Goal: Transaction & Acquisition: Download file/media

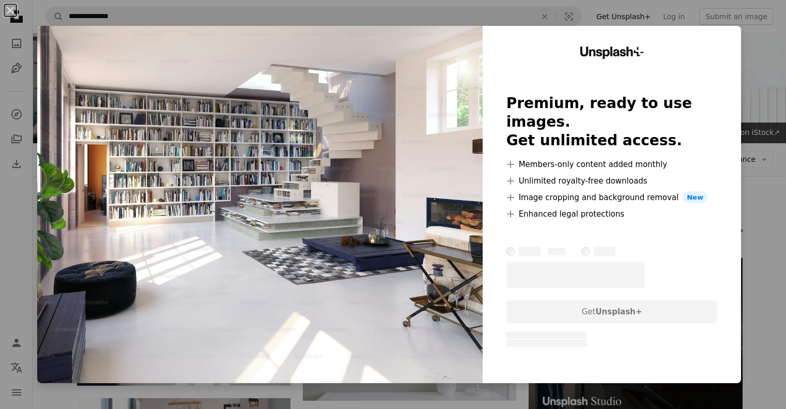
scroll to position [155, 0]
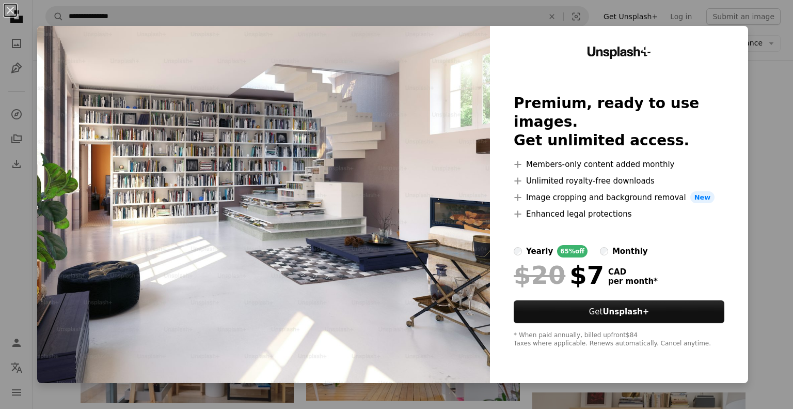
click at [762, 102] on div "An X shape Unsplash+ Premium, ready to use images. Get unlimited access. A plus…" at bounding box center [396, 204] width 793 height 409
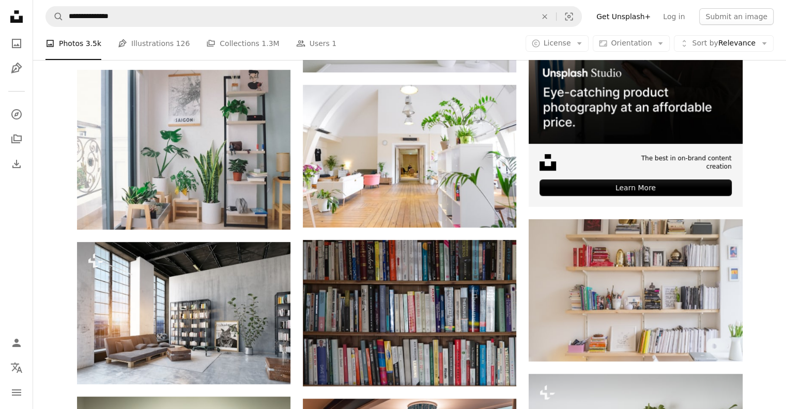
scroll to position [310, 0]
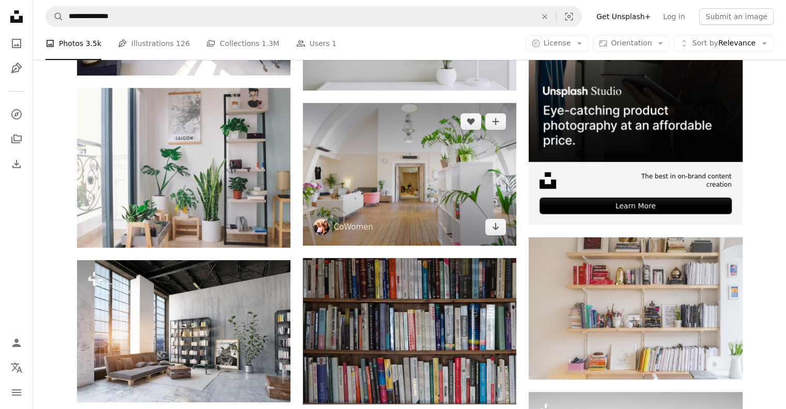
click at [427, 153] on img at bounding box center [409, 174] width 213 height 142
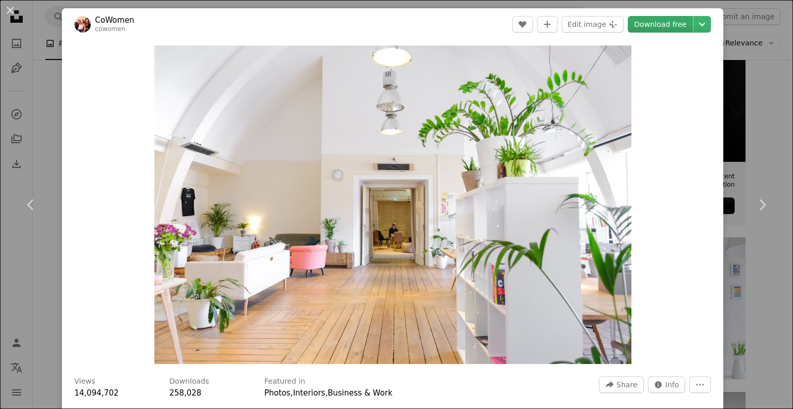
click at [673, 32] on link "Download free" at bounding box center [660, 24] width 65 height 17
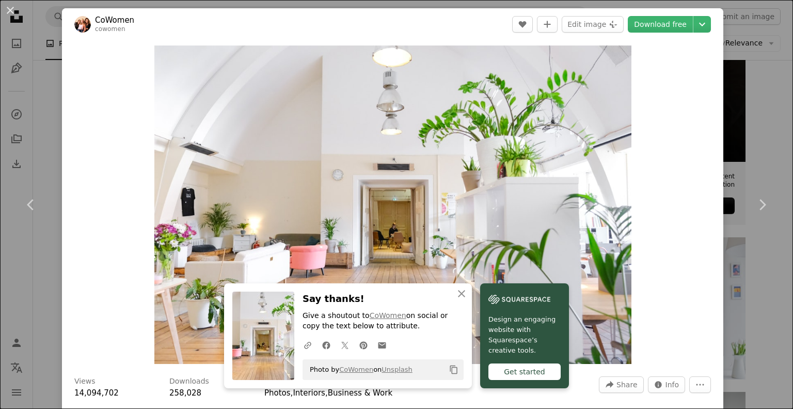
click at [763, 89] on div "An X shape Chevron left Chevron right An X shape Close Say thanks! Give a shout…" at bounding box center [396, 204] width 793 height 409
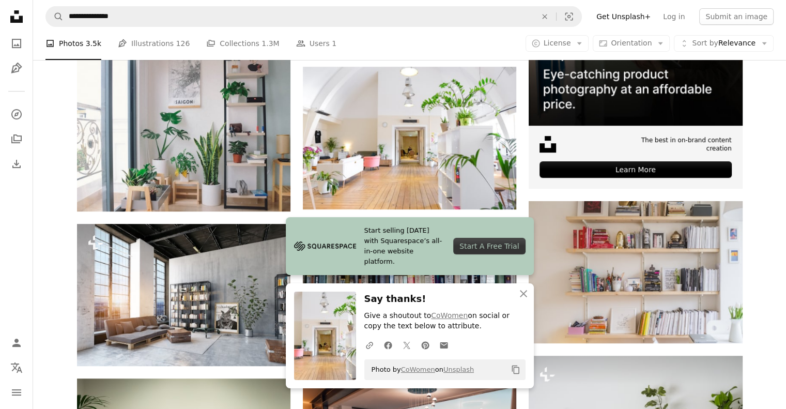
scroll to position [362, 0]
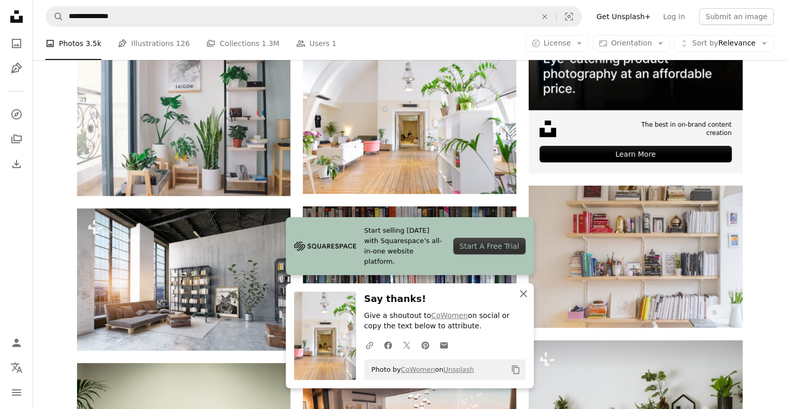
click at [526, 295] on icon "An X shape" at bounding box center [523, 293] width 12 height 12
